Goal: Information Seeking & Learning: Learn about a topic

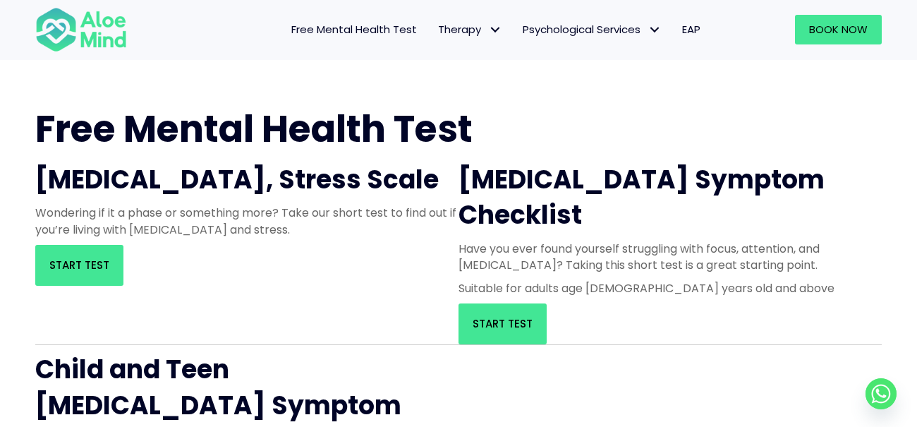
scroll to position [30, 0]
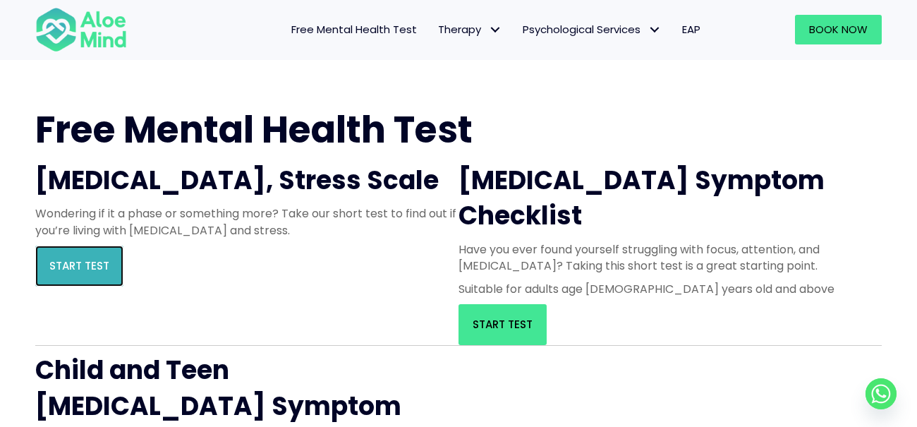
click at [106, 273] on span "Start Test" at bounding box center [79, 265] width 60 height 15
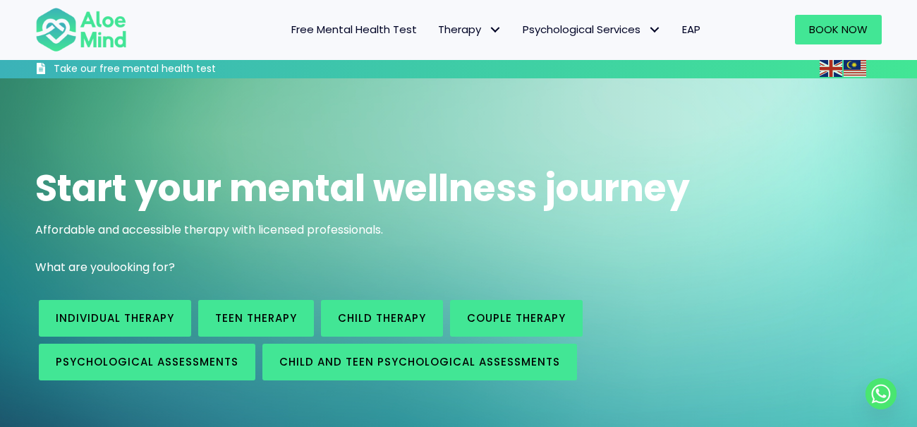
scroll to position [403, 0]
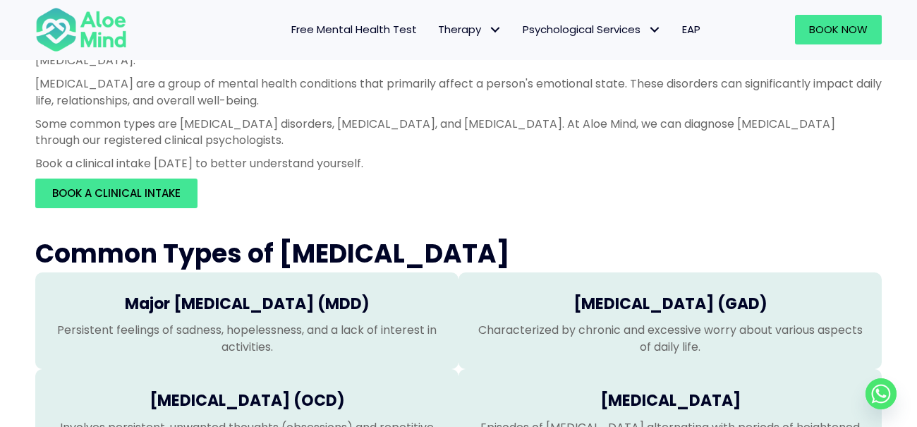
scroll to position [111, 0]
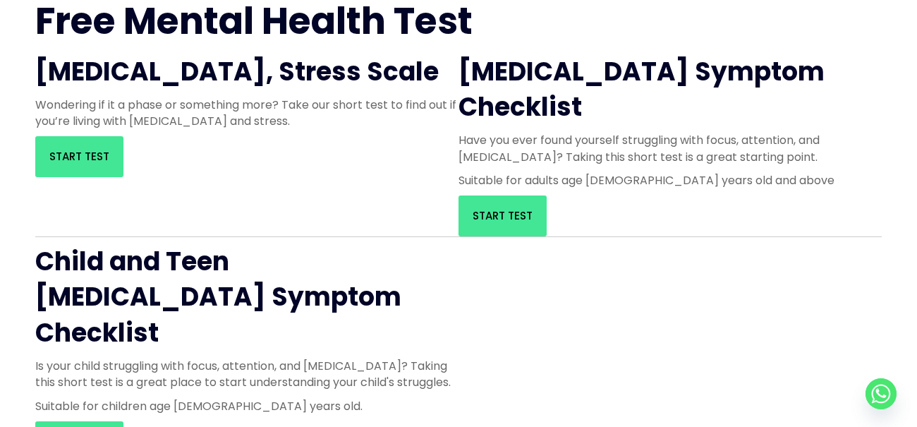
scroll to position [141, 0]
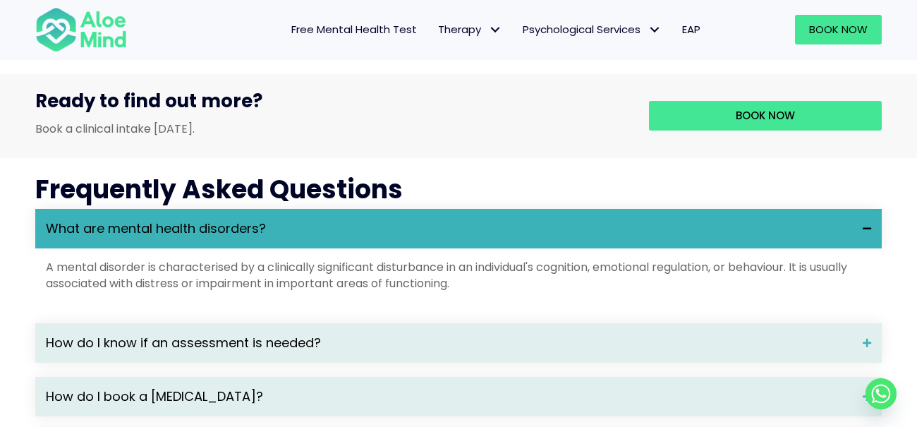
scroll to position [1343, 0]
